Goal: Task Accomplishment & Management: Manage account settings

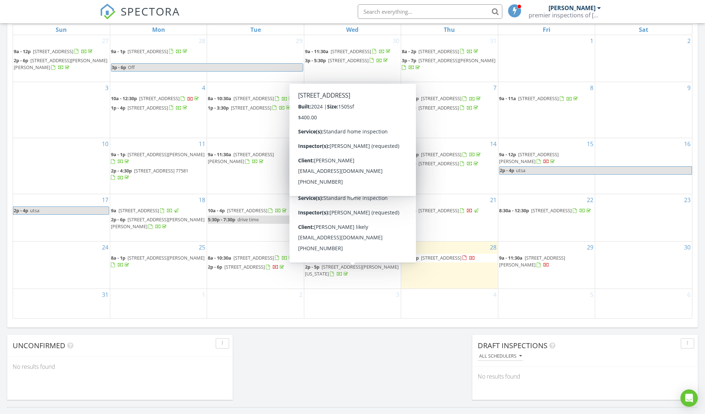
scroll to position [669, 716]
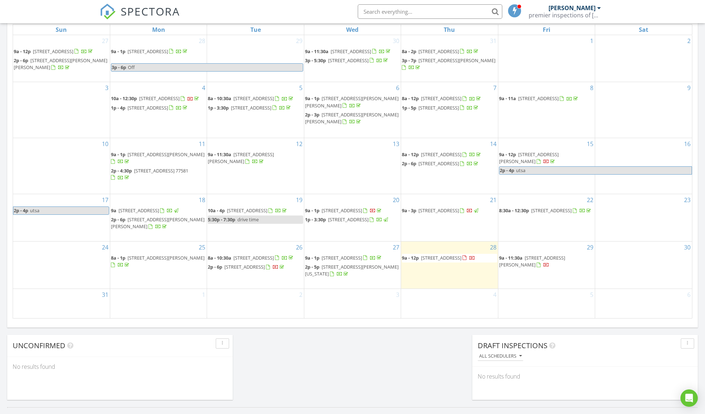
click at [458, 255] on span "2711 Lantana Breeze Dr, La Marque 77568" at bounding box center [441, 257] width 40 height 7
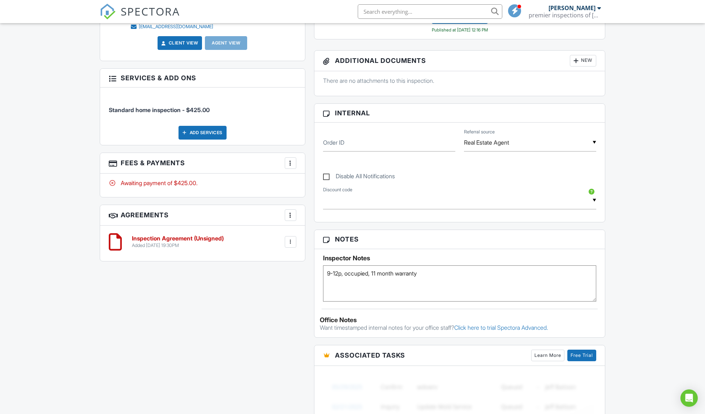
click at [287, 160] on div at bounding box center [290, 162] width 7 height 7
click at [316, 183] on li "Edit Fees & Payments" at bounding box center [327, 185] width 76 height 18
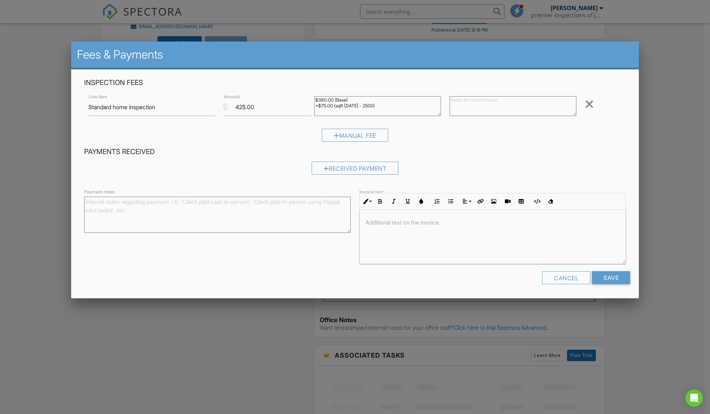
click at [291, 201] on textarea "Payment notes" at bounding box center [217, 215] width 267 height 36
type textarea "Zelle"
click at [622, 274] on input "Save" at bounding box center [611, 277] width 38 height 13
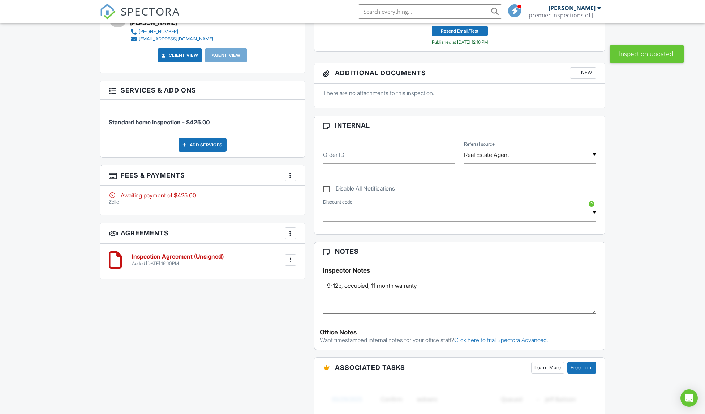
scroll to position [335, 0]
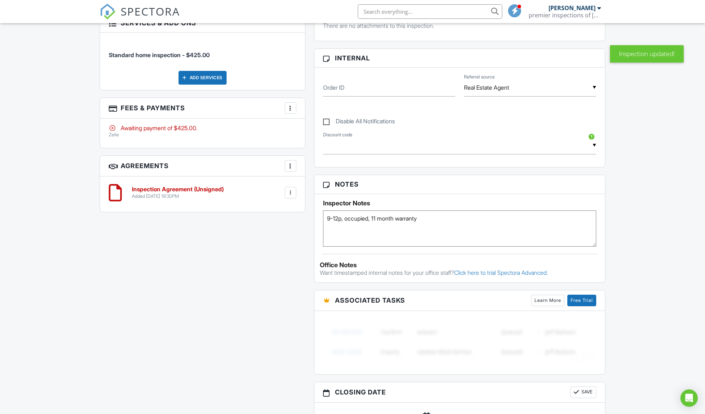
click at [164, 192] on h6 "Inspection Agreement (Unsigned)" at bounding box center [178, 189] width 92 height 7
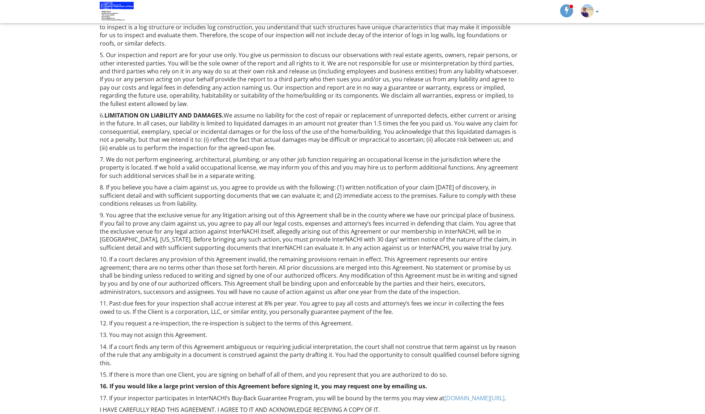
scroll to position [334, 0]
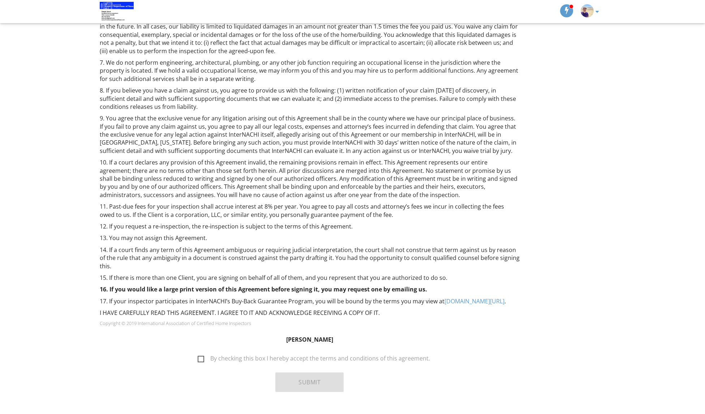
click at [204, 355] on label "By checking this box I hereby accept the terms and conditions of this agreement." at bounding box center [314, 359] width 232 height 9
click at [198, 352] on input "By checking this box I hereby accept the terms and conditions of this agreement." at bounding box center [195, 354] width 5 height 5
checkbox input "true"
click at [317, 372] on button "Submit" at bounding box center [309, 382] width 68 height 20
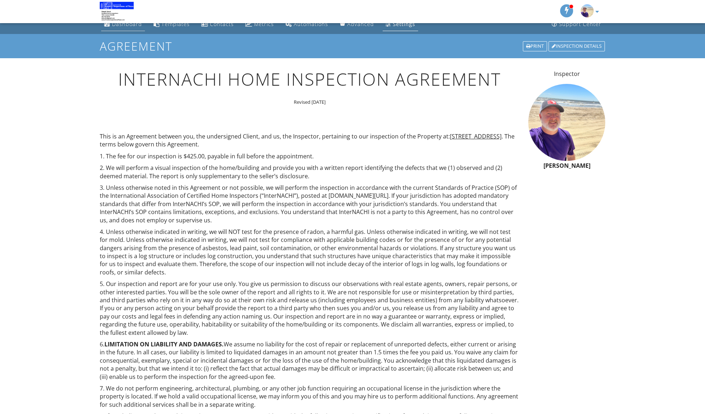
scroll to position [0, 0]
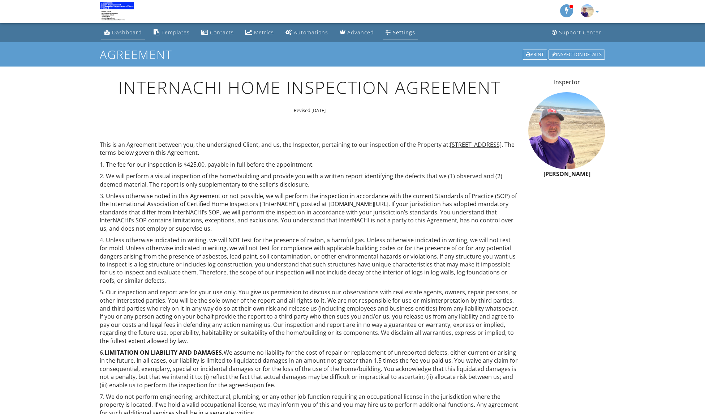
click at [122, 35] on div "Dashboard" at bounding box center [127, 32] width 30 height 7
